Goal: Transaction & Acquisition: Obtain resource

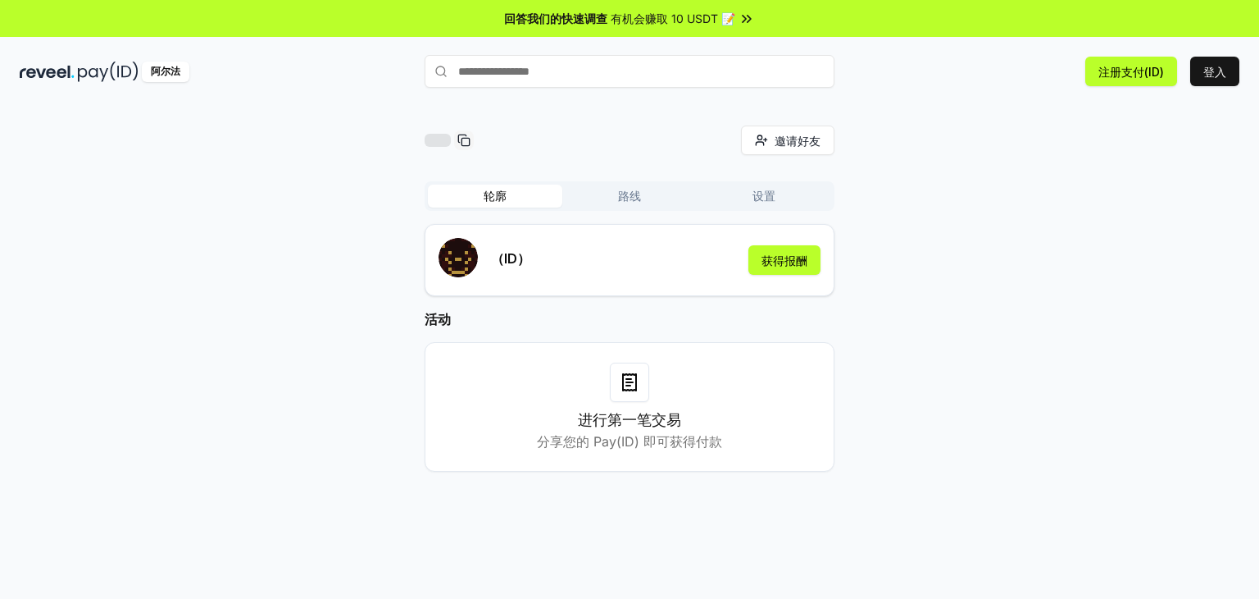
click at [713, 20] on font "有机会赚取 10 USDT 📝" at bounding box center [673, 18] width 125 height 14
